Goal: Book appointment/travel/reservation

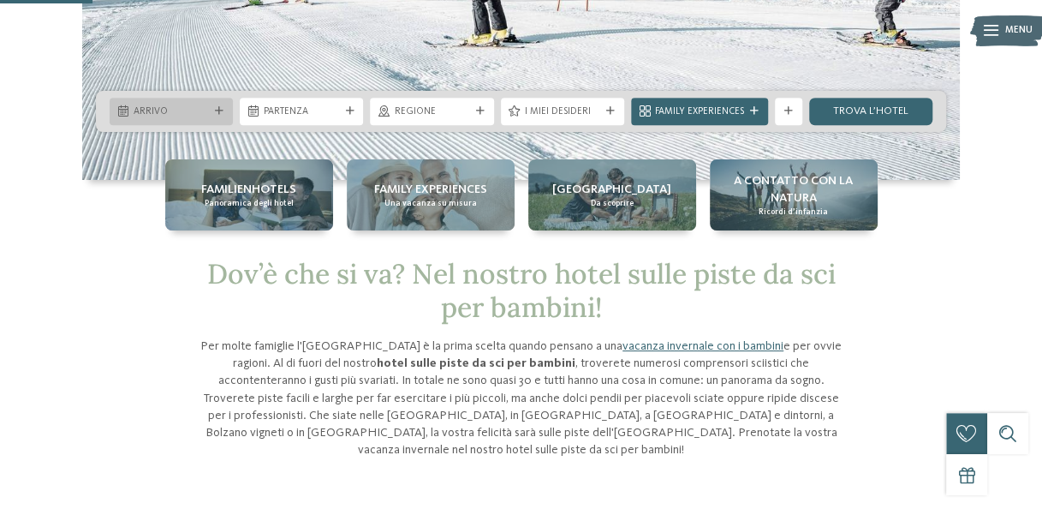
click at [206, 107] on span "Arrivo" at bounding box center [171, 112] width 75 height 14
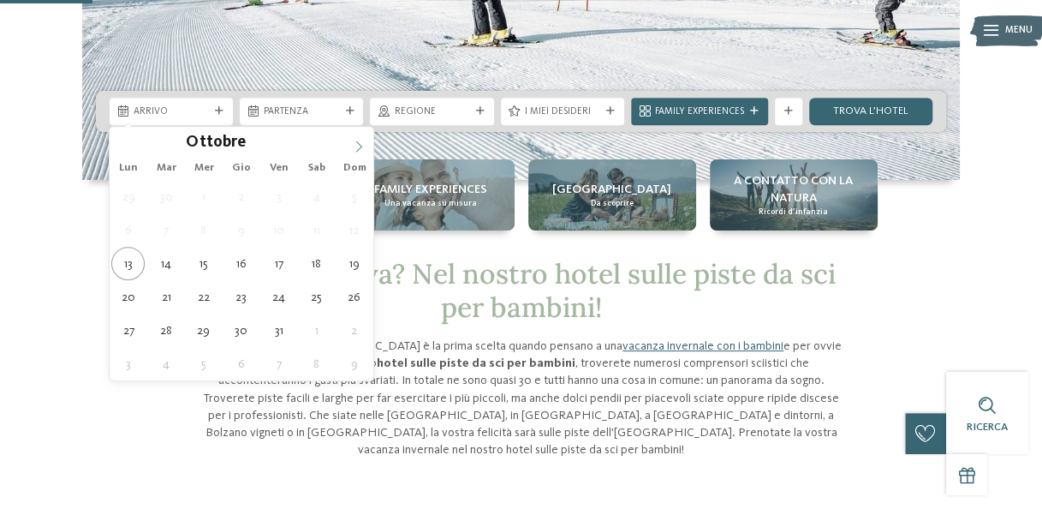
click at [349, 146] on span at bounding box center [358, 141] width 29 height 29
type input "****"
click at [349, 146] on span at bounding box center [358, 141] width 29 height 29
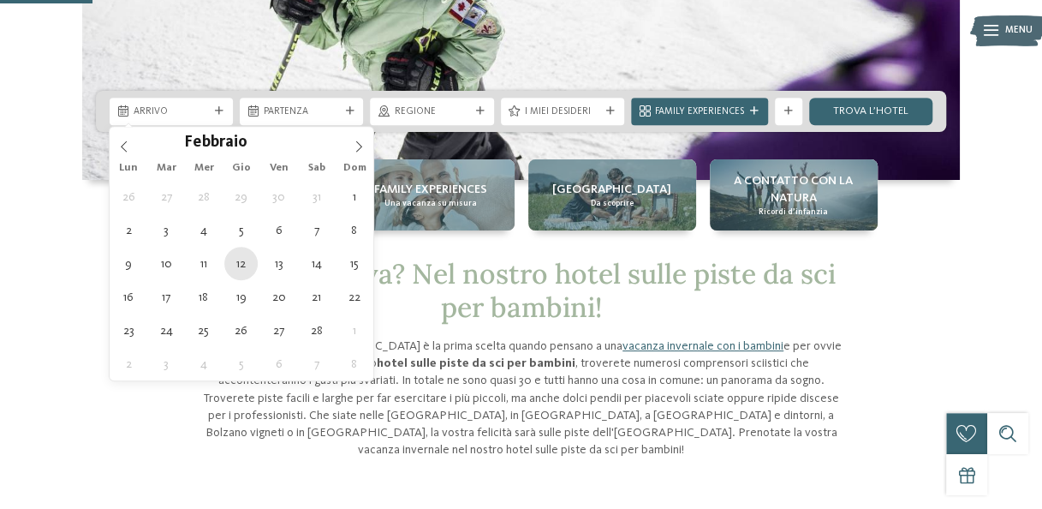
type div "[DATE]"
type input "****"
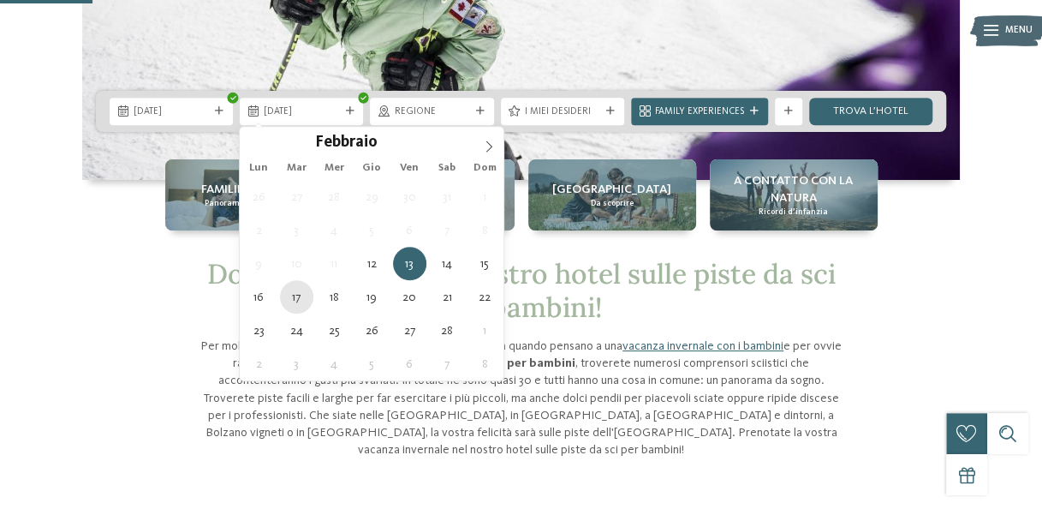
type div "[DATE]"
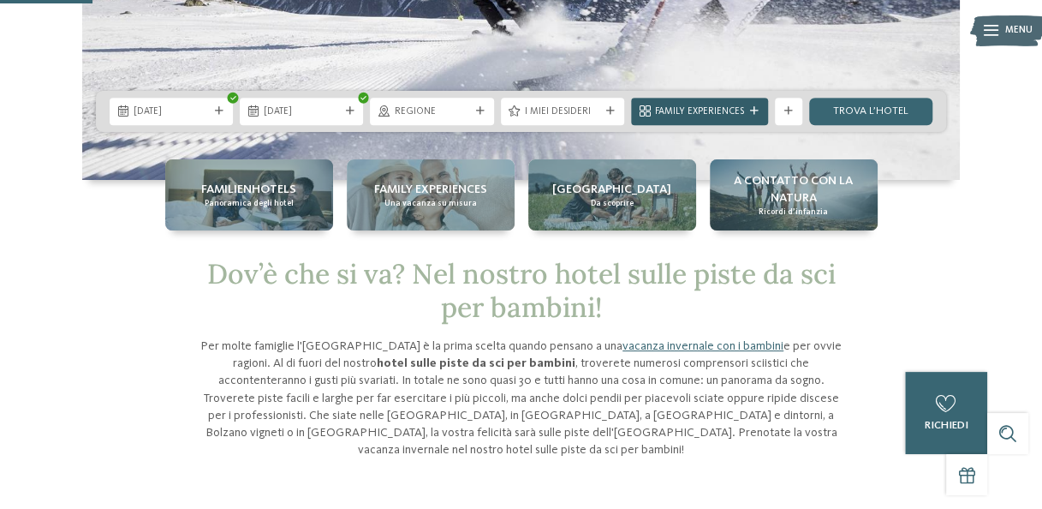
click at [730, 111] on span "Family Experiences" at bounding box center [699, 112] width 89 height 14
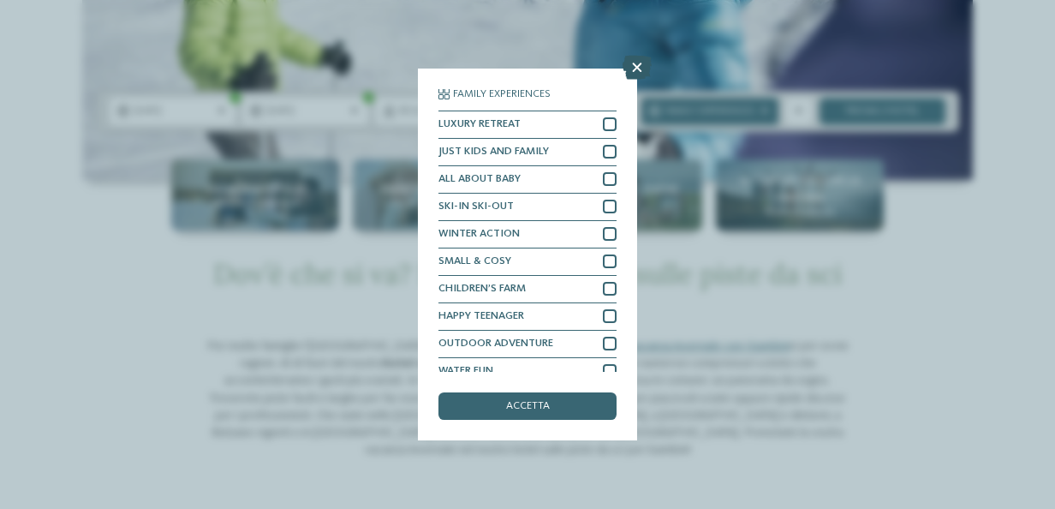
click at [637, 67] on icon at bounding box center [637, 68] width 29 height 24
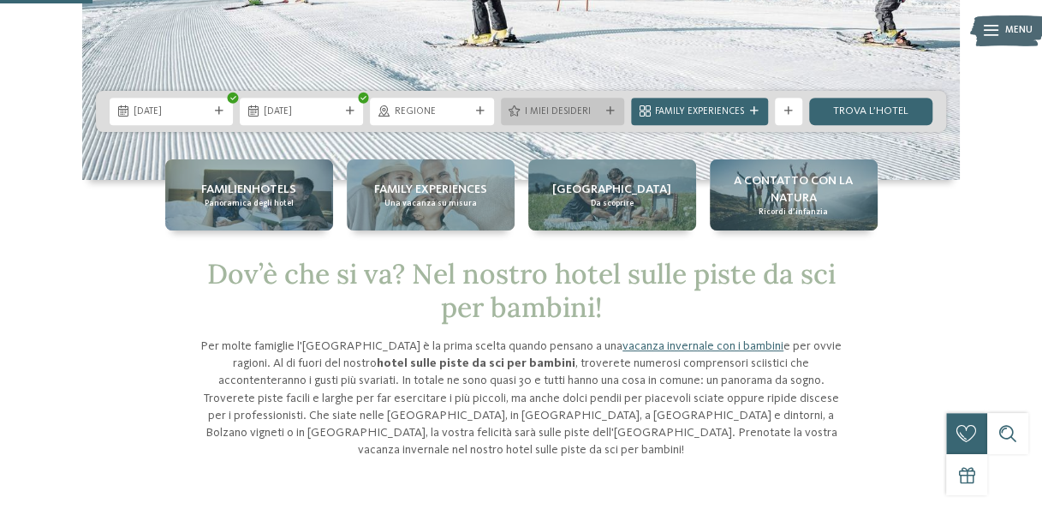
click at [594, 109] on span "I miei desideri" at bounding box center [562, 112] width 75 height 14
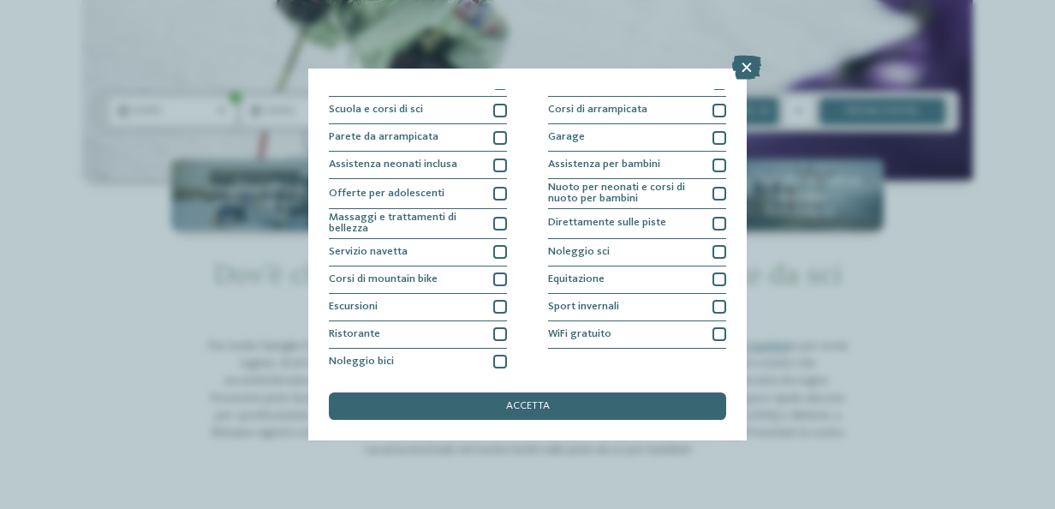
scroll to position [211, 0]
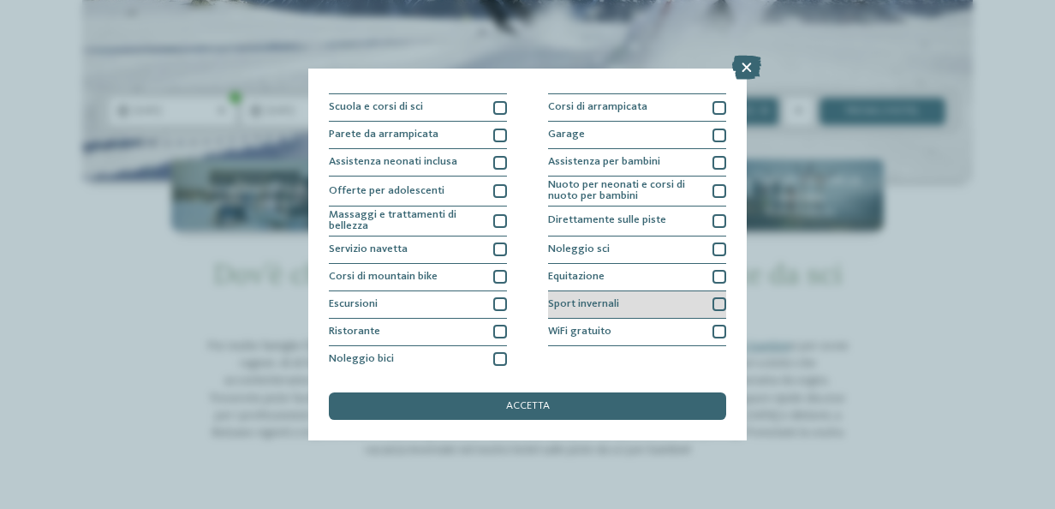
click at [713, 301] on div at bounding box center [720, 304] width 14 height 14
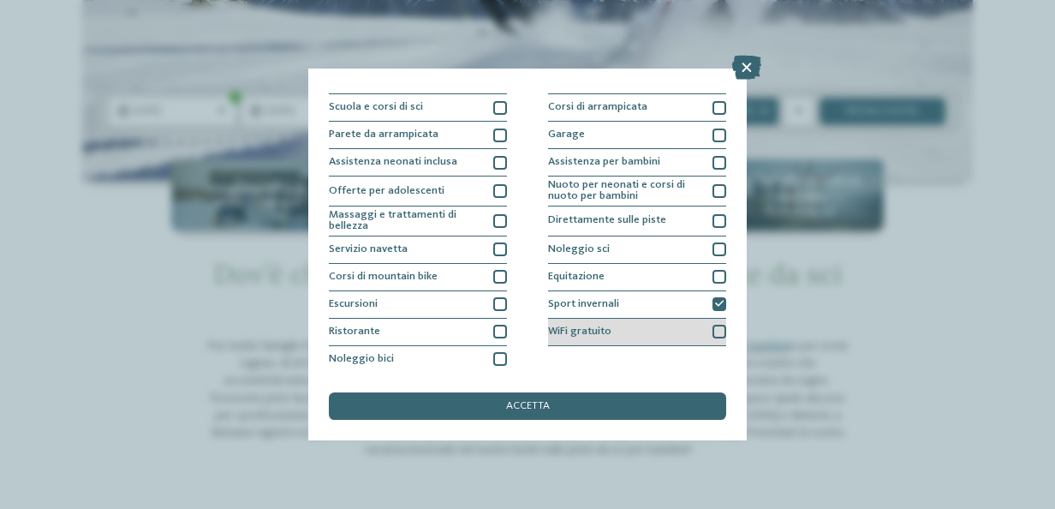
click at [713, 328] on div at bounding box center [720, 332] width 14 height 14
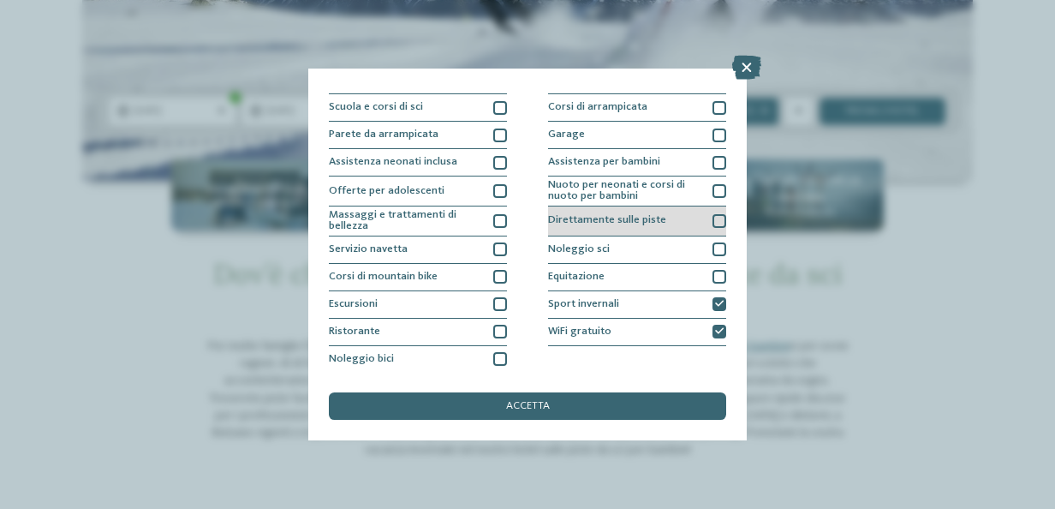
click at [716, 217] on div at bounding box center [720, 221] width 14 height 14
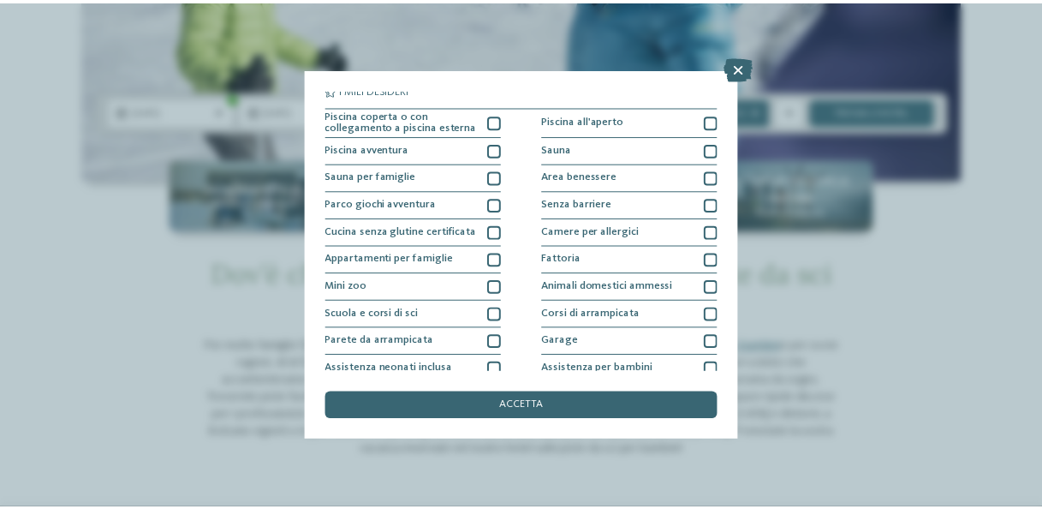
scroll to position [0, 0]
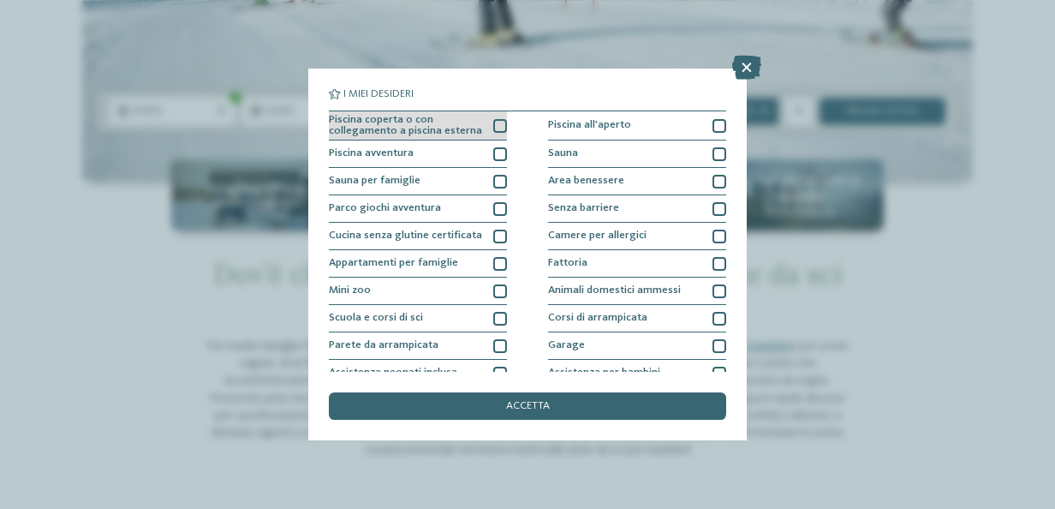
click at [493, 122] on div at bounding box center [500, 126] width 14 height 14
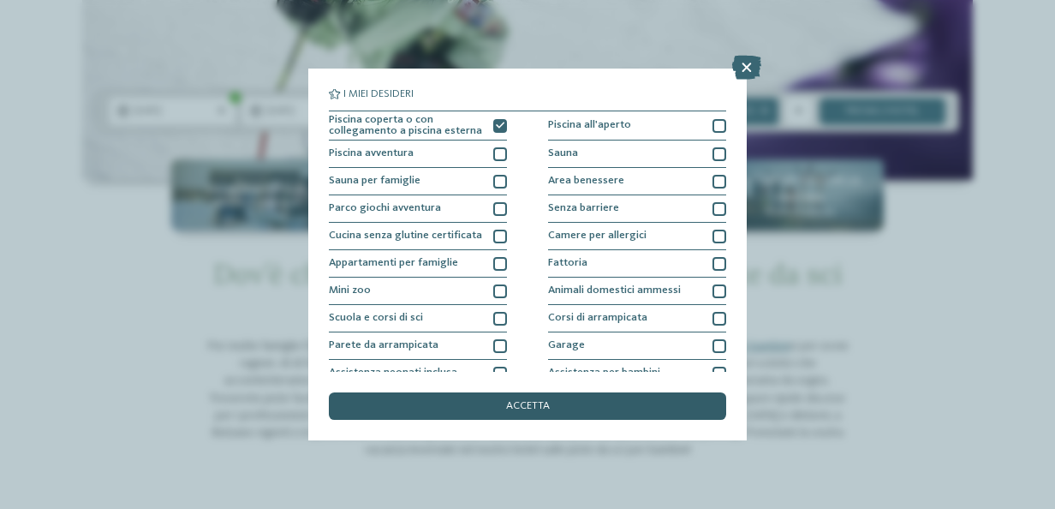
click at [498, 403] on div "accetta" at bounding box center [527, 405] width 397 height 27
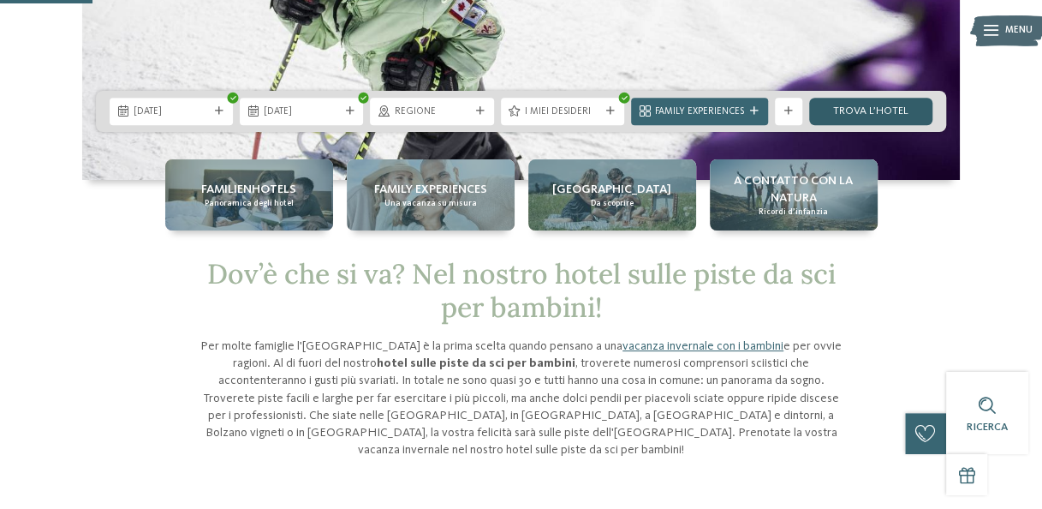
click at [872, 106] on link "trova l’hotel" at bounding box center [870, 111] width 123 height 27
